Goal: Information Seeking & Learning: Learn about a topic

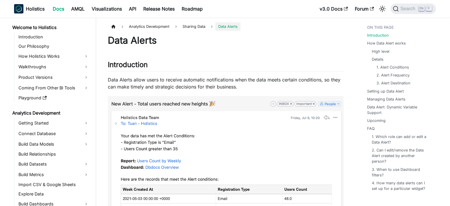
click at [57, 36] on link "Introduction" at bounding box center [54, 37] width 74 height 8
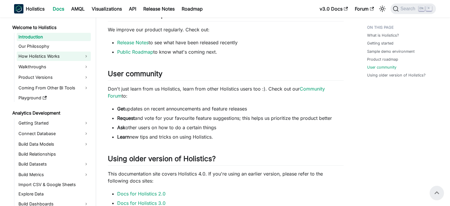
click at [90, 59] on link "How Holistics Works" at bounding box center [54, 56] width 74 height 9
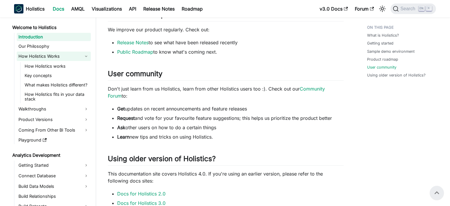
click at [90, 59] on link "How Holistics Works" at bounding box center [54, 56] width 74 height 9
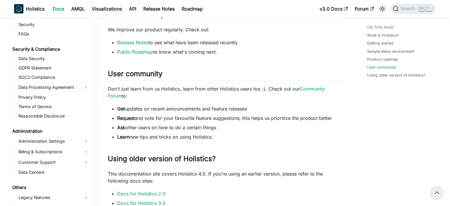
scroll to position [725, 0]
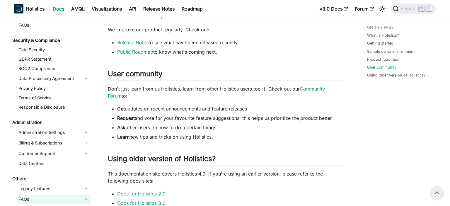
click at [87, 197] on link "FAQs" at bounding box center [54, 198] width 74 height 9
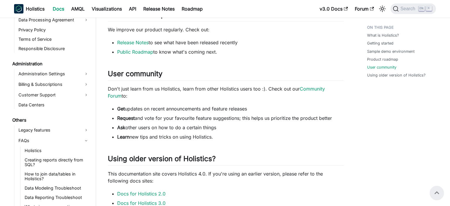
scroll to position [810, 0]
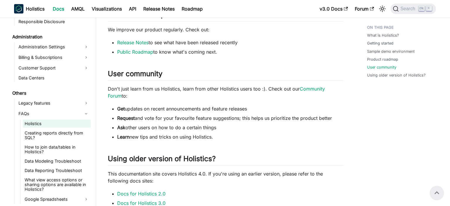
click at [40, 123] on link "Holistics" at bounding box center [57, 123] width 68 height 8
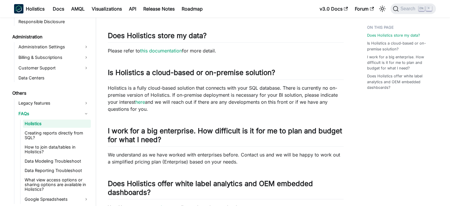
scroll to position [28, 0]
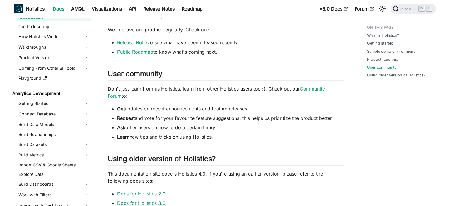
scroll to position [15, 0]
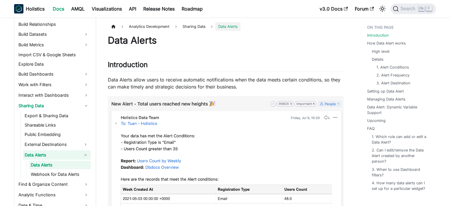
scroll to position [130, 0]
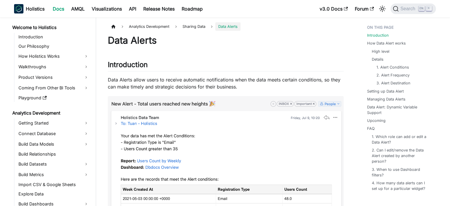
scroll to position [130, 0]
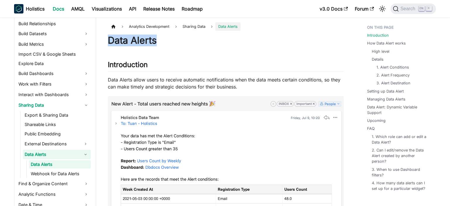
drag, startPoint x: 107, startPoint y: 40, endPoint x: 159, endPoint y: 42, distance: 51.8
copy h1 "Data Alerts"
